Goal: Task Accomplishment & Management: Use online tool/utility

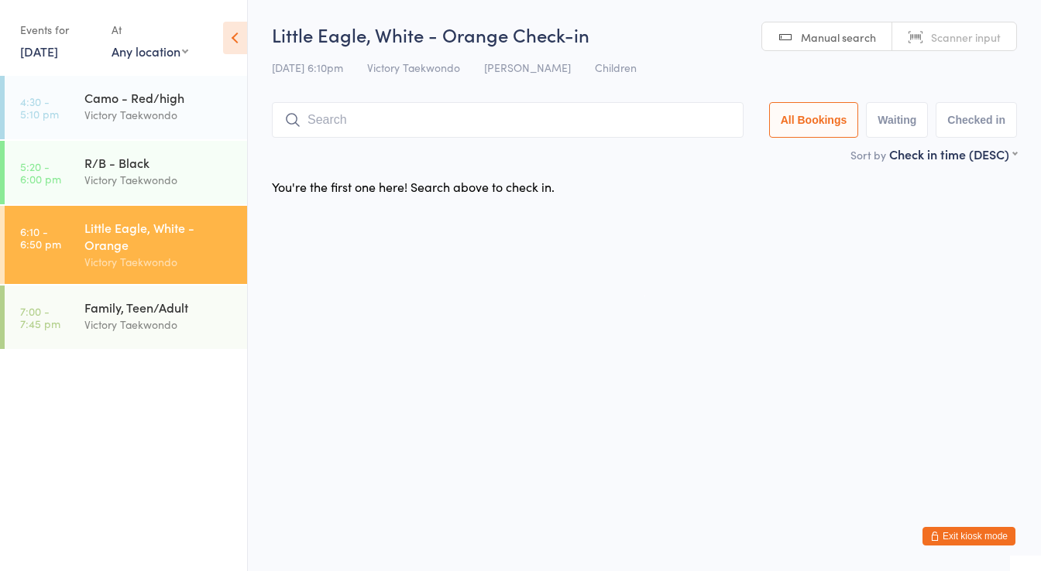
drag, startPoint x: 0, startPoint y: 0, endPoint x: 207, endPoint y: 285, distance: 352.4
click at [125, 327] on div "Victory Taekwondo" at bounding box center [158, 325] width 149 height 18
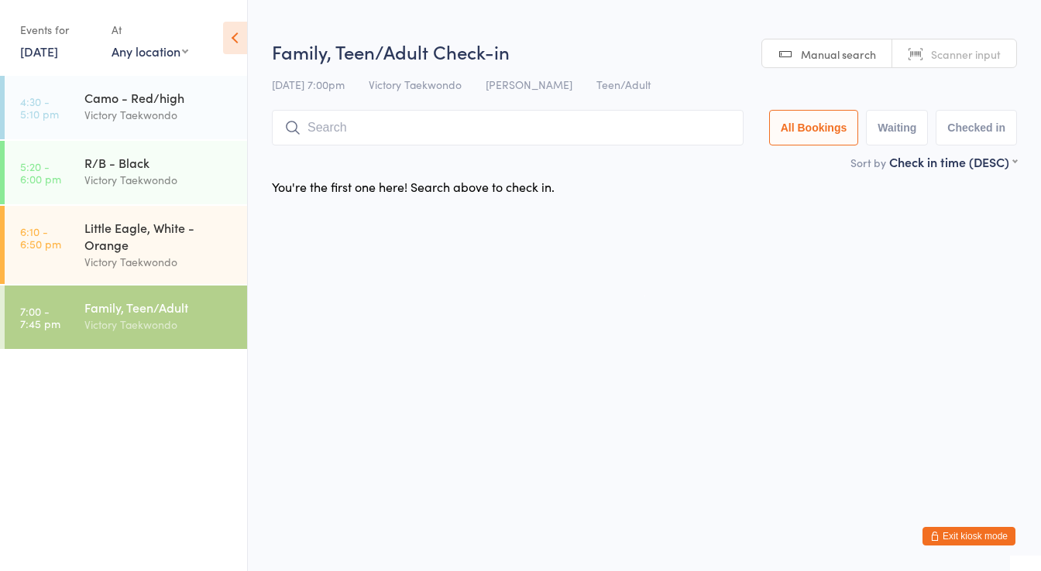
click at [355, 124] on input "search" at bounding box center [507, 128] width 471 height 36
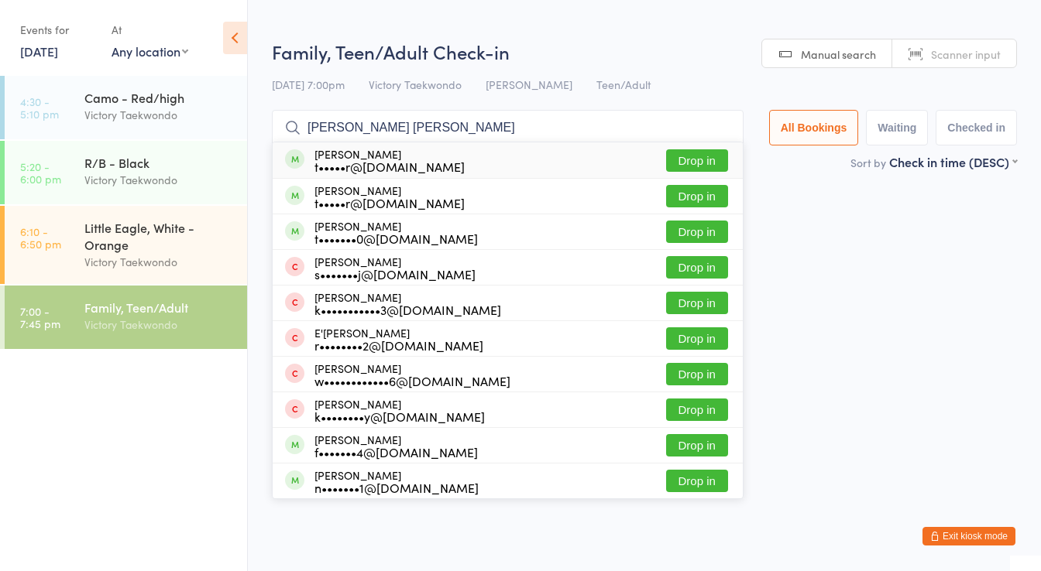
type input "[PERSON_NAME] [PERSON_NAME]"
click at [365, 163] on div "t•••••r@[DOMAIN_NAME]" at bounding box center [389, 166] width 150 height 12
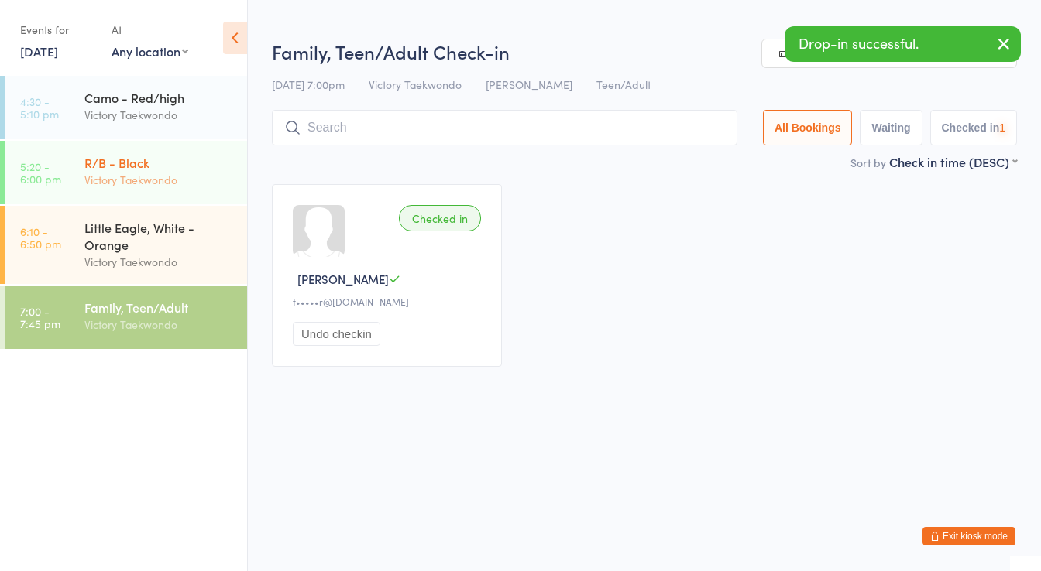
click at [182, 175] on div "Victory Taekwondo" at bounding box center [158, 180] width 149 height 18
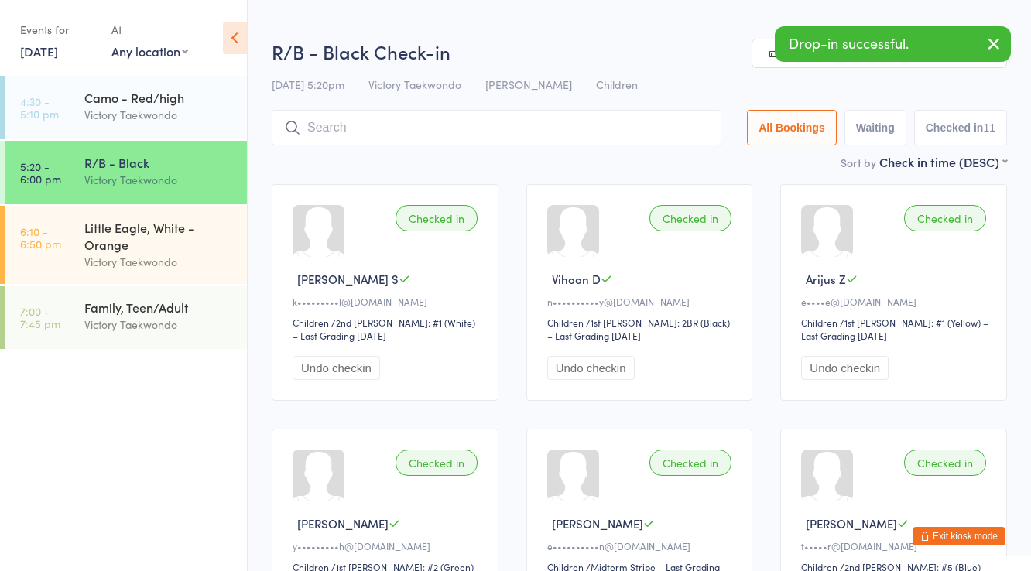
click at [384, 131] on input "search" at bounding box center [497, 128] width 450 height 36
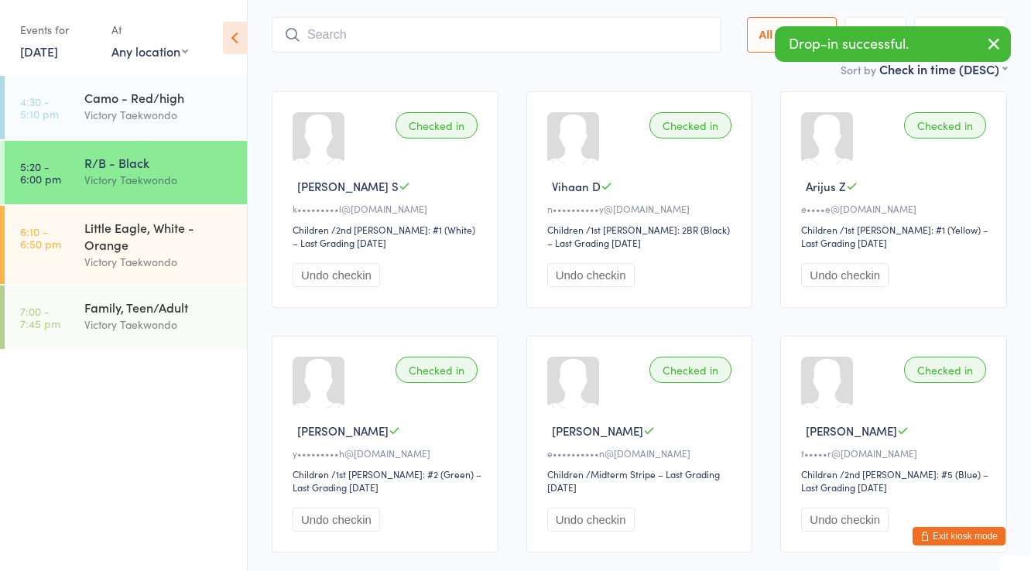
scroll to position [111, 0]
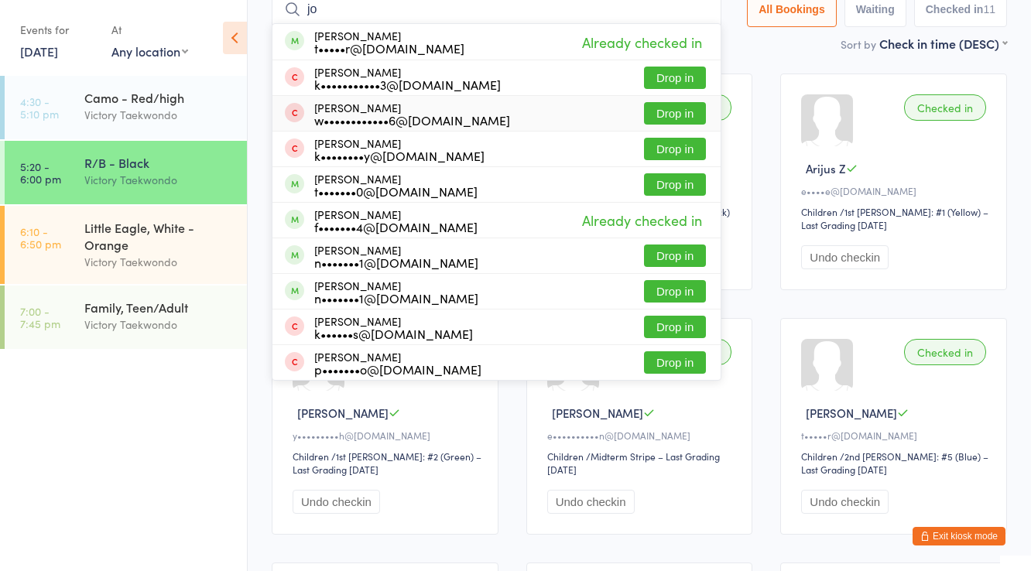
type input "j"
